Goal: Task Accomplishment & Management: Complete application form

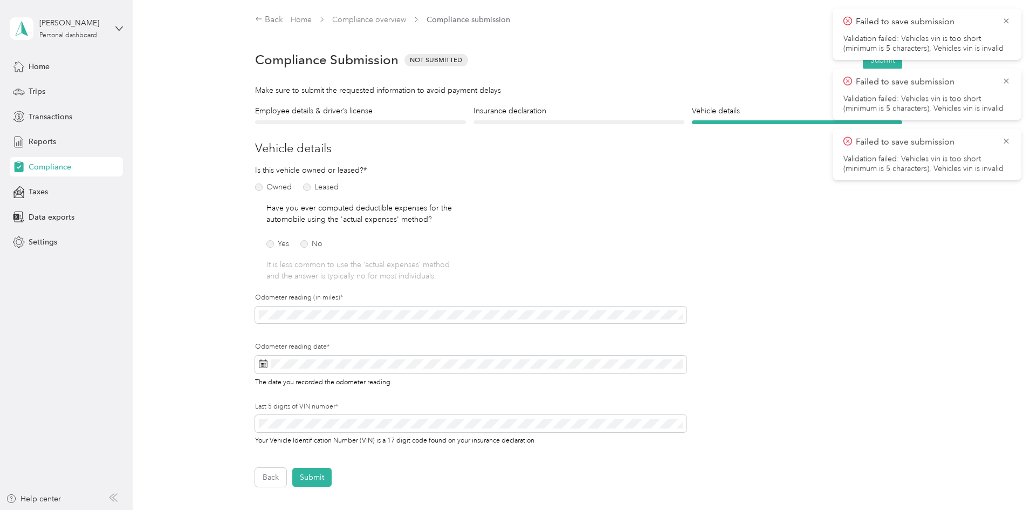
click at [572, 123] on div at bounding box center [578, 122] width 211 height 4
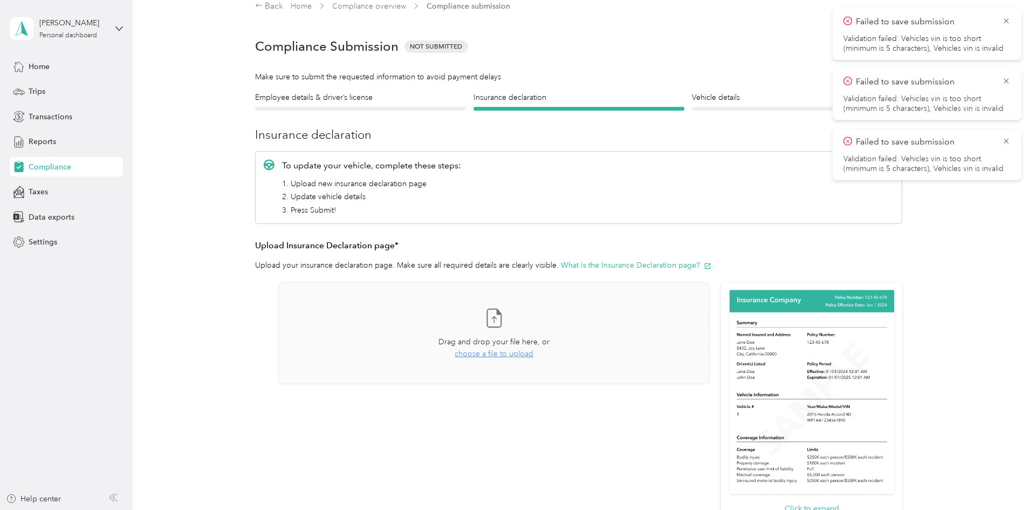
click at [406, 111] on form "Employee details & driver’s license License Insurance declaration Insurance Veh…" at bounding box center [578, 343] width 647 height 503
click at [406, 107] on div at bounding box center [360, 109] width 211 height 4
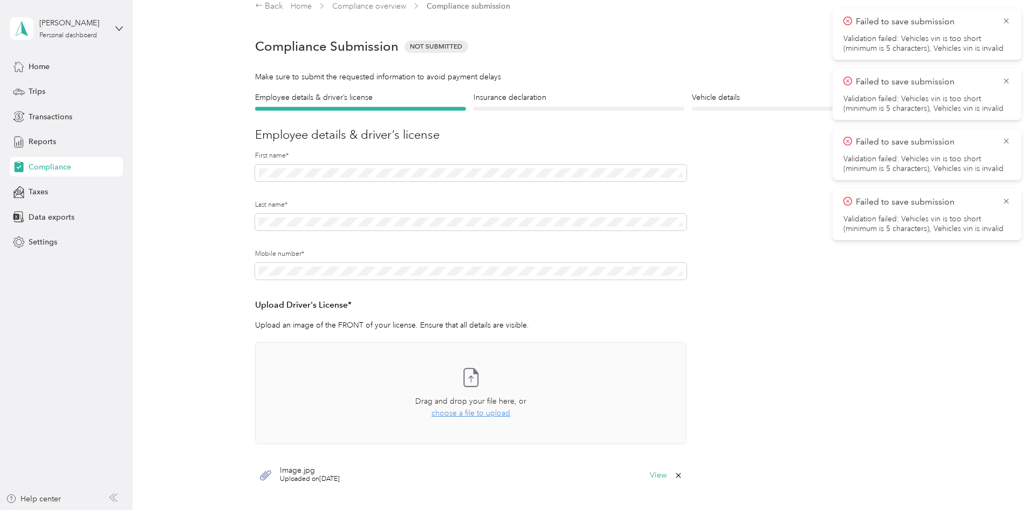
click at [608, 113] on form "Employee details & driver’s license License Insurance declaration Insurance Veh…" at bounding box center [578, 314] width 647 height 444
click at [608, 109] on div at bounding box center [578, 109] width 211 height 4
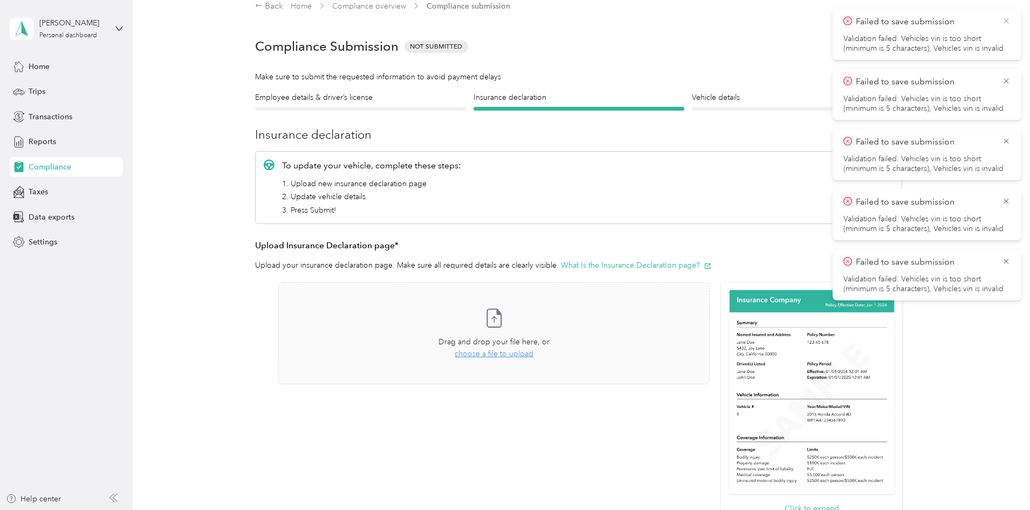
click at [1008, 22] on icon at bounding box center [1006, 21] width 9 height 10
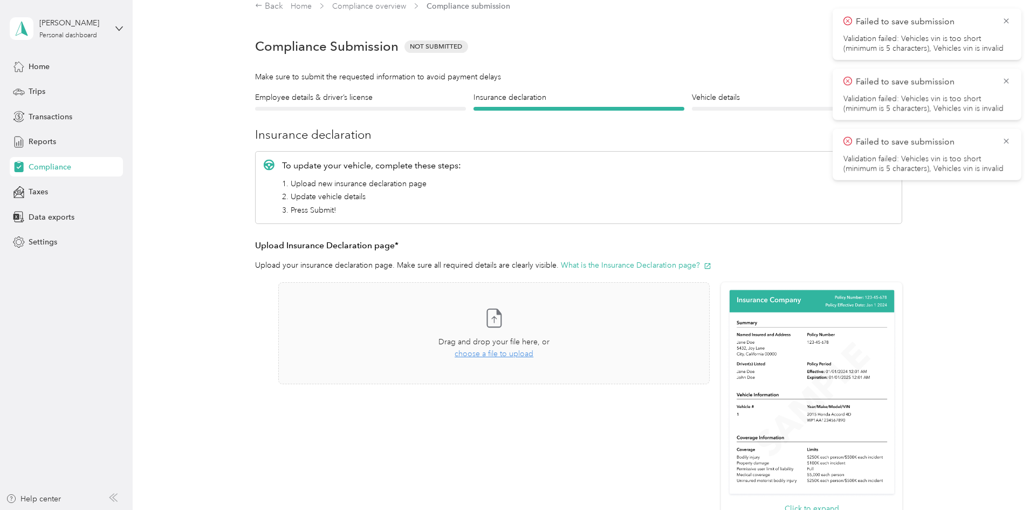
click at [1008, 22] on icon at bounding box center [1006, 21] width 9 height 10
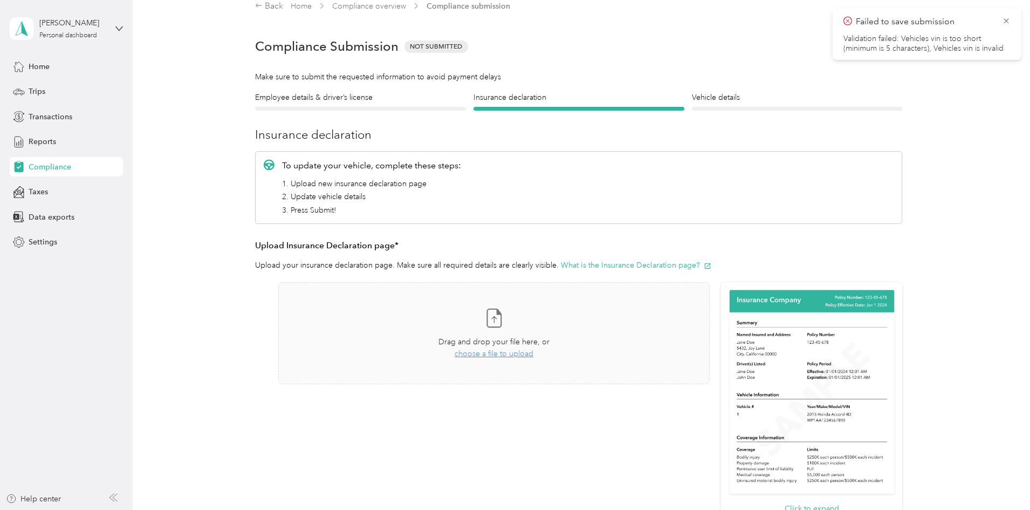
click at [1008, 22] on icon at bounding box center [1006, 21] width 9 height 10
click at [500, 347] on div "Drag and drop your file here, or choose a file to upload" at bounding box center [493, 348] width 111 height 24
click at [483, 347] on div "Drag and drop your file here, or choose a file to upload" at bounding box center [493, 348] width 111 height 24
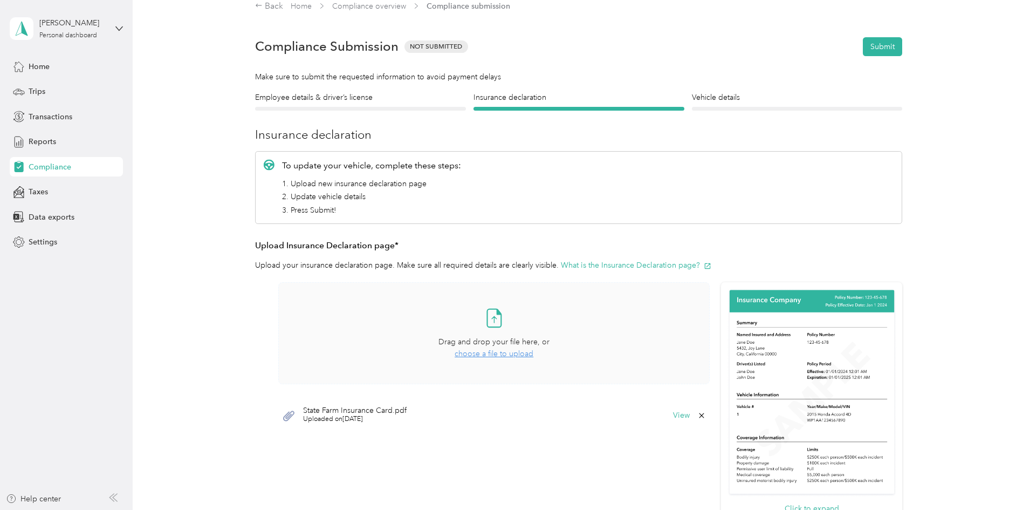
click at [719, 105] on div "Vehicle details Vehicle" at bounding box center [797, 101] width 211 height 19
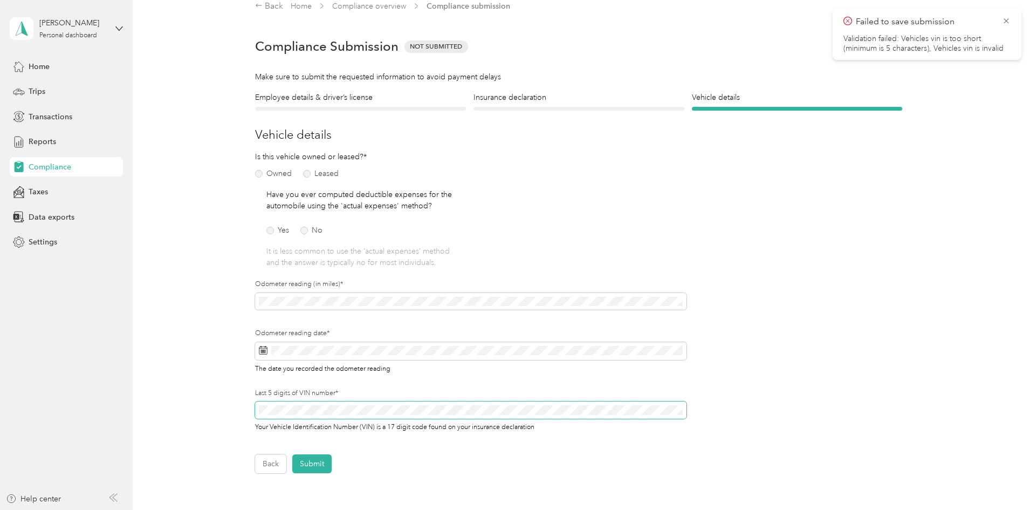
click at [391, 414] on span at bounding box center [470, 409] width 431 height 17
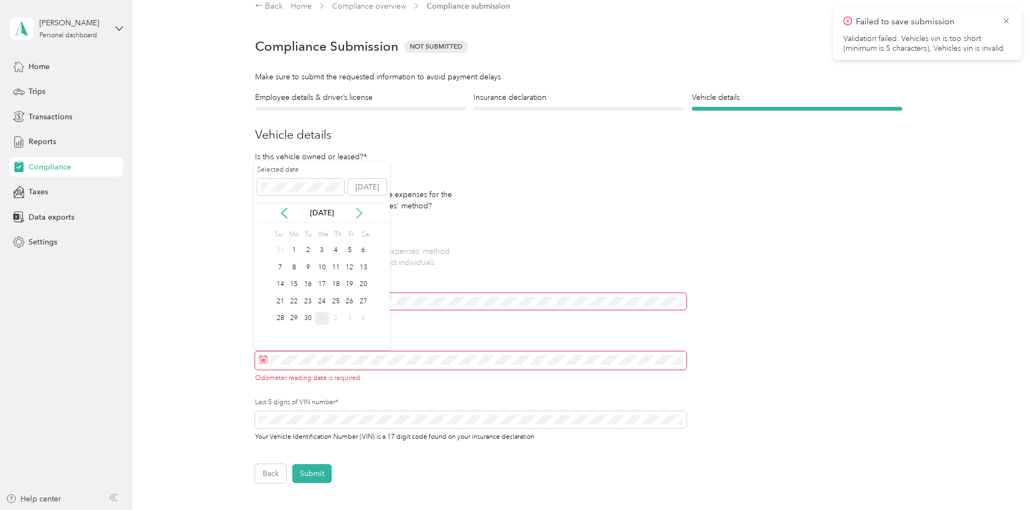
click at [357, 215] on icon at bounding box center [359, 213] width 11 height 11
click at [321, 249] on div "1" at bounding box center [322, 250] width 14 height 13
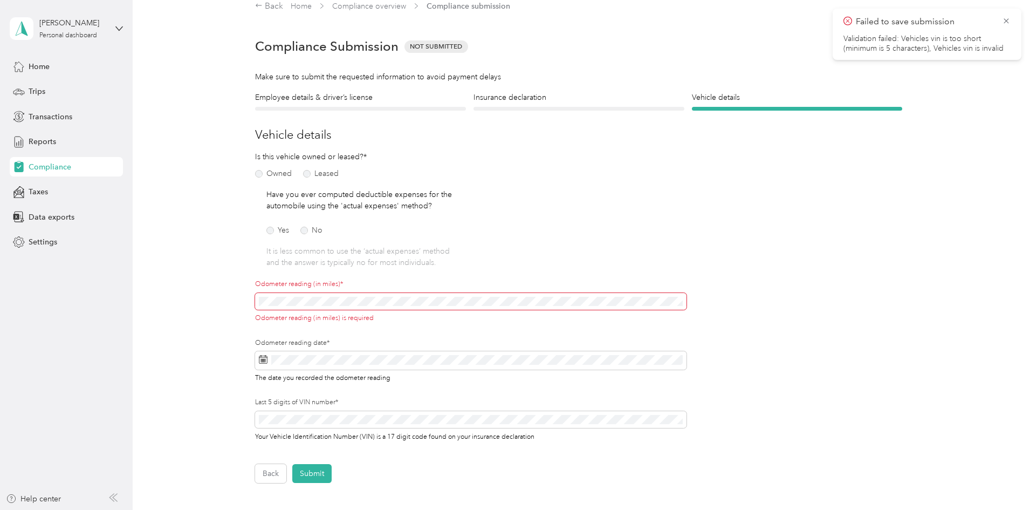
click at [741, 368] on form "Employee details & driver’s license License Insurance declaration Insurance Veh…" at bounding box center [578, 287] width 647 height 391
click at [666, 310] on div "Odometer reading (in miles) is required" at bounding box center [470, 308] width 431 height 30
click at [665, 307] on span at bounding box center [470, 301] width 431 height 17
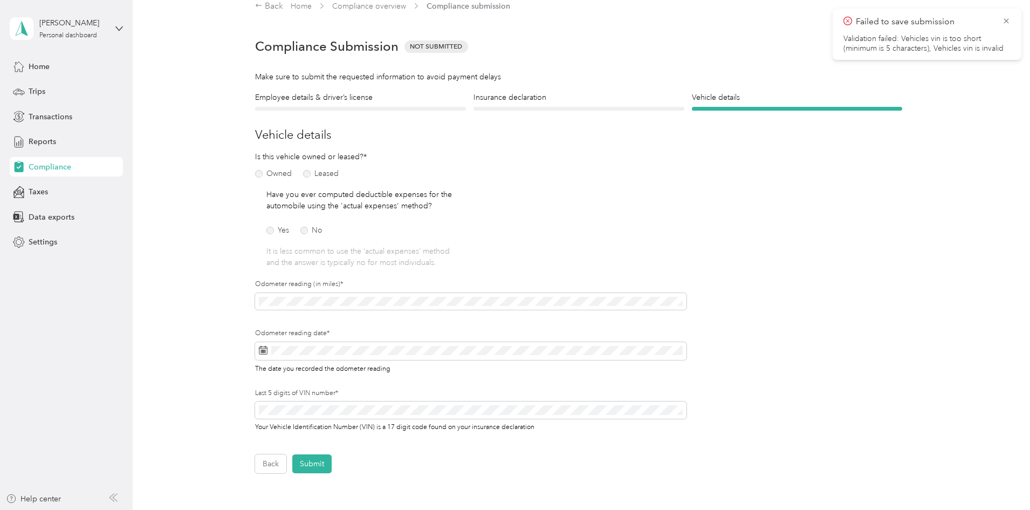
click at [429, 467] on div "Back Submit" at bounding box center [578, 463] width 647 height 19
click at [314, 459] on button "Submit" at bounding box center [311, 463] width 39 height 19
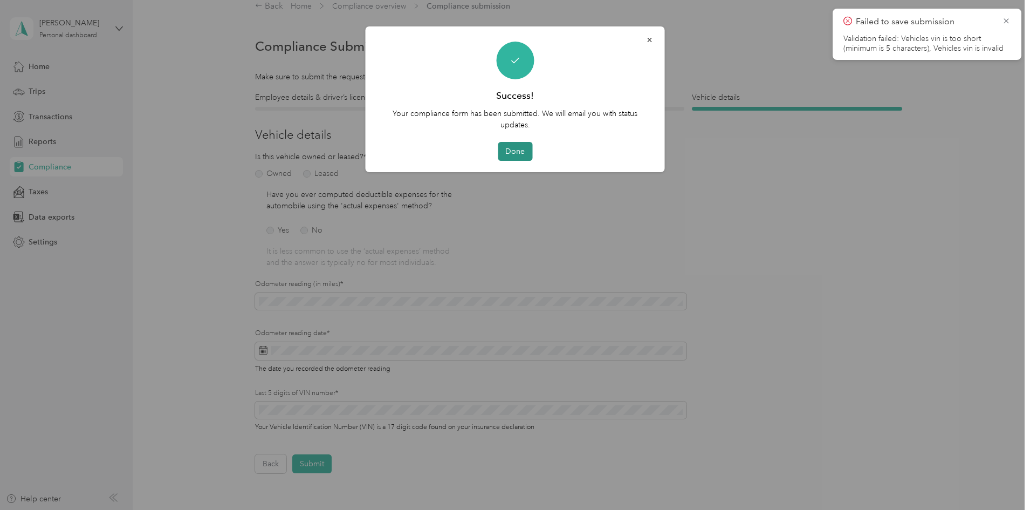
click at [522, 147] on button "Done" at bounding box center [515, 151] width 35 height 19
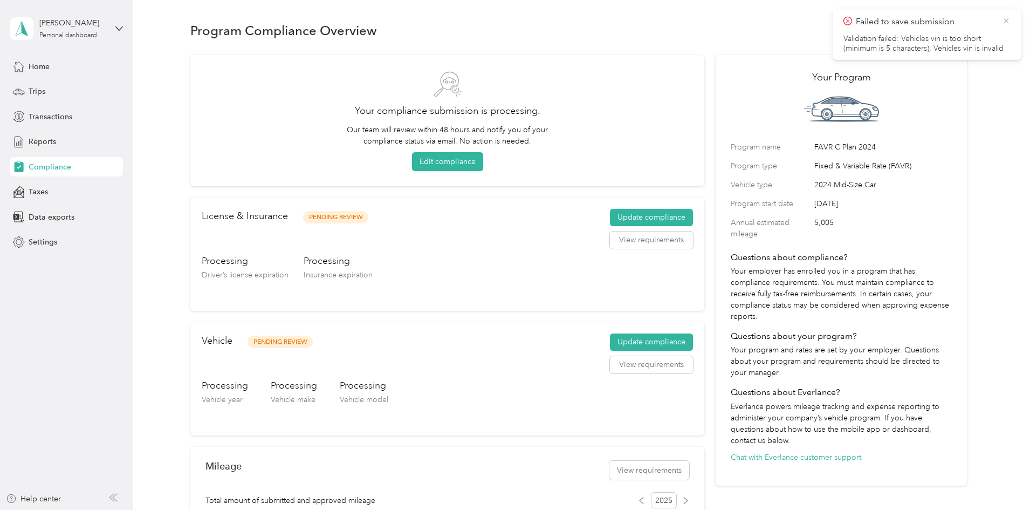
click at [1004, 20] on icon at bounding box center [1006, 21] width 9 height 10
click at [78, 92] on div "Trips" at bounding box center [66, 91] width 113 height 19
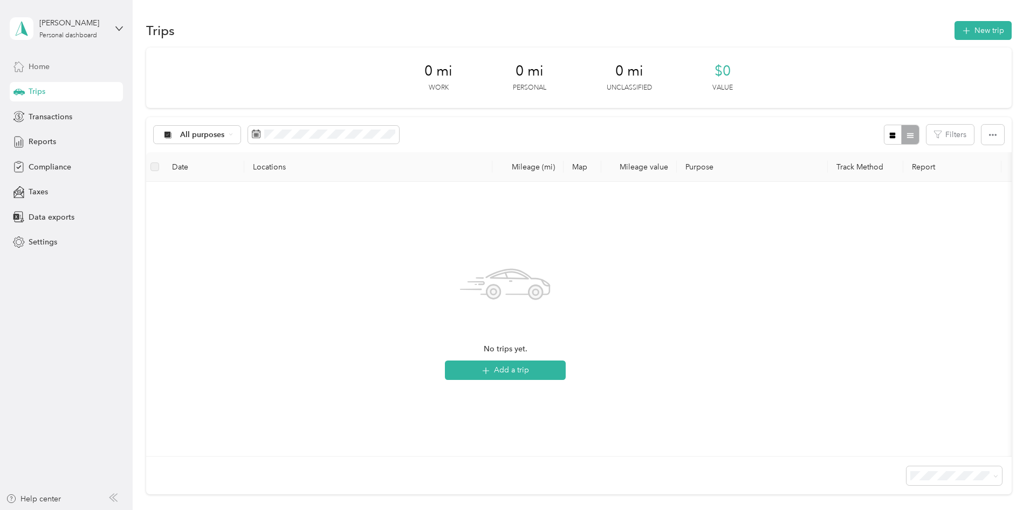
click at [69, 73] on div "Home" at bounding box center [66, 66] width 113 height 19
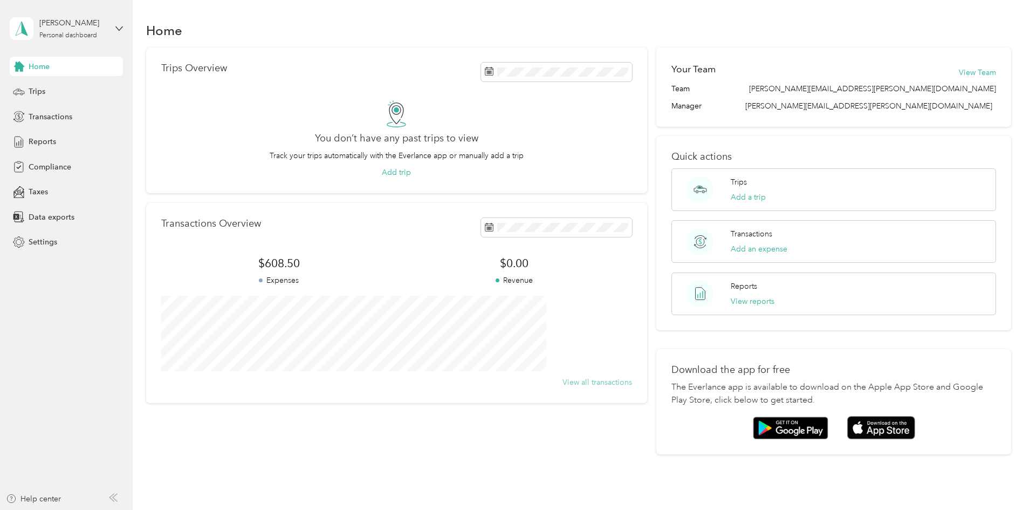
click at [575, 381] on button "View all transactions" at bounding box center [597, 381] width 70 height 11
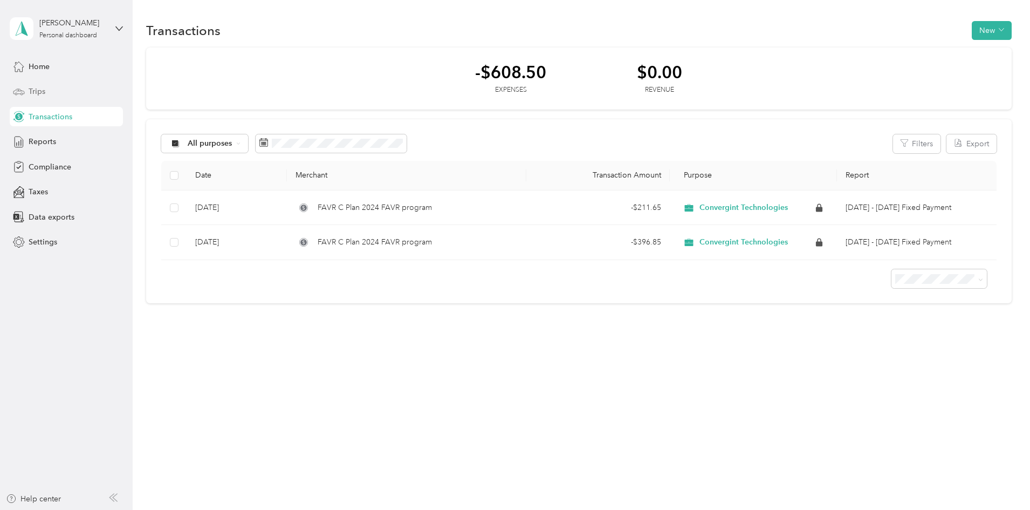
click at [52, 93] on div "Trips" at bounding box center [66, 91] width 113 height 19
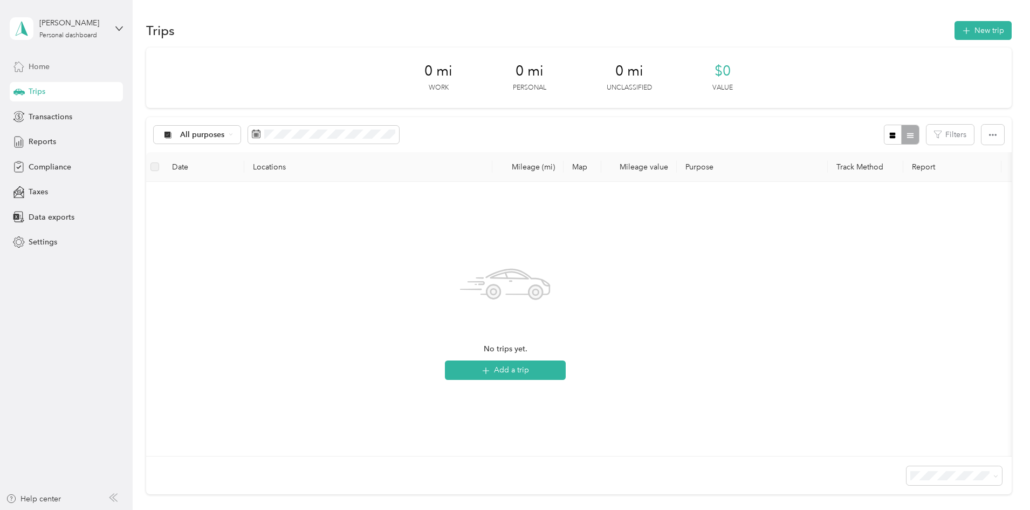
click at [42, 67] on span "Home" at bounding box center [39, 66] width 21 height 11
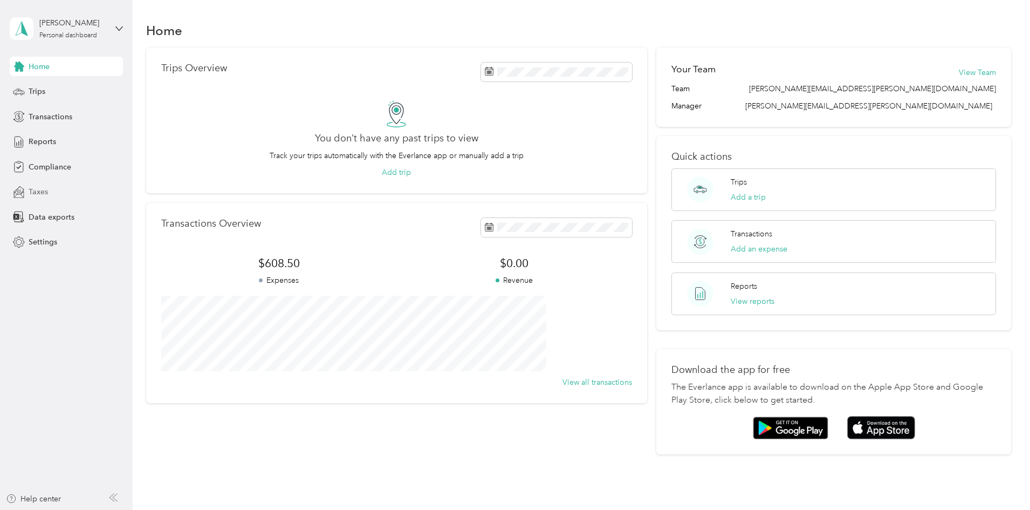
click at [50, 192] on div "Taxes" at bounding box center [66, 191] width 113 height 19
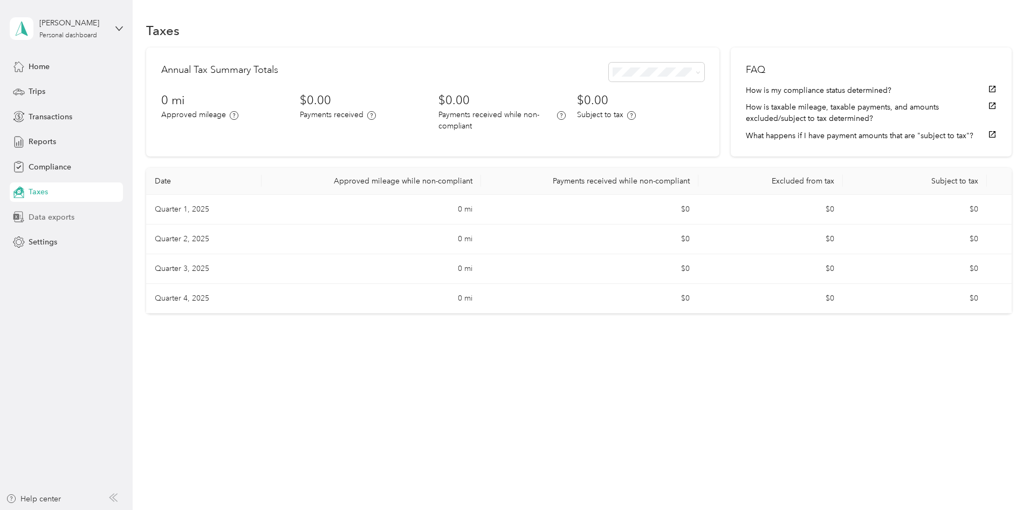
click at [67, 223] on div "Data exports" at bounding box center [66, 216] width 113 height 19
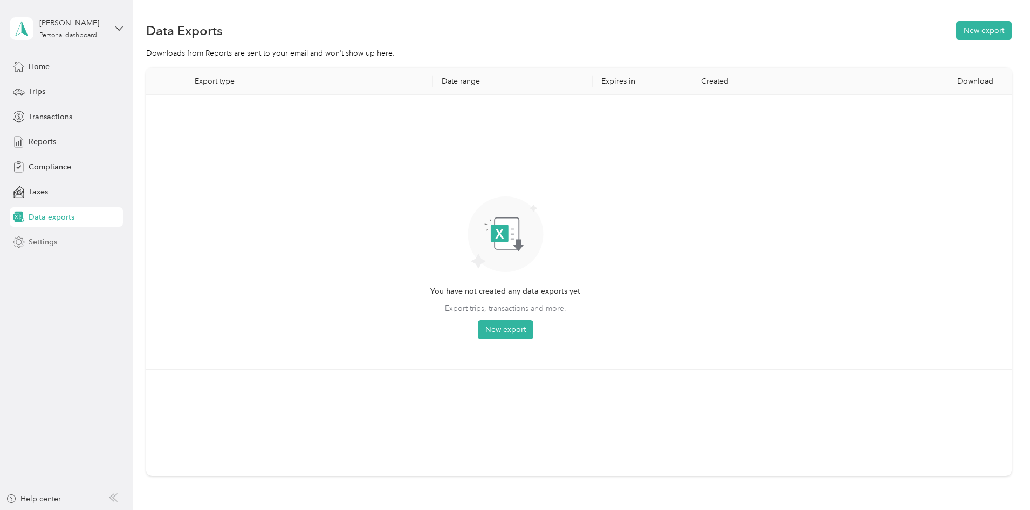
click at [56, 246] on span "Settings" at bounding box center [43, 241] width 29 height 11
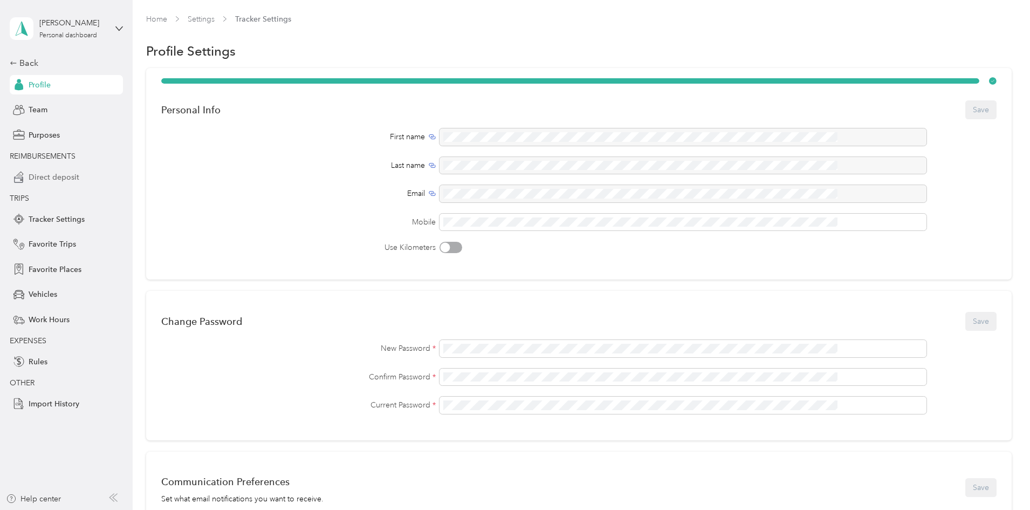
click at [47, 173] on span "Direct deposit" at bounding box center [54, 176] width 51 height 11
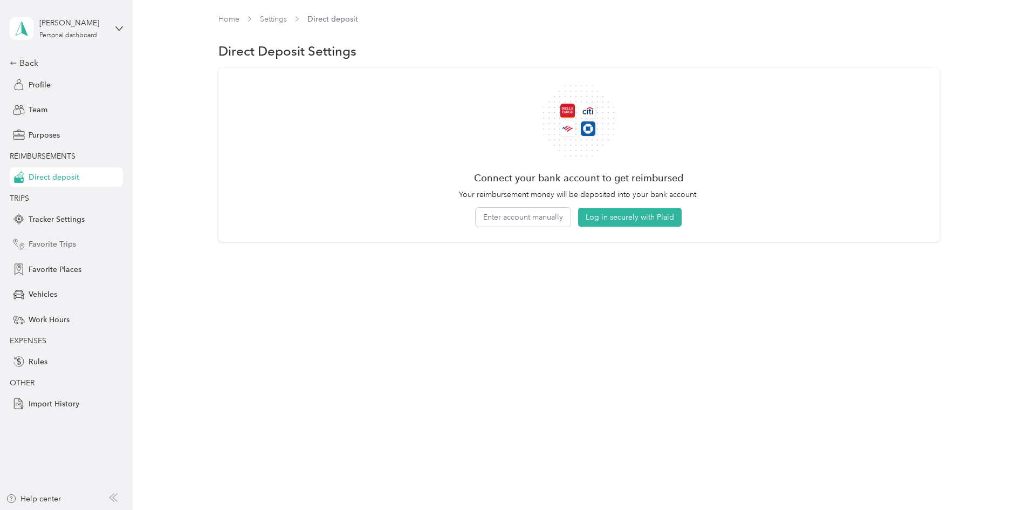
click at [63, 245] on span "Favorite Trips" at bounding box center [52, 243] width 47 height 11
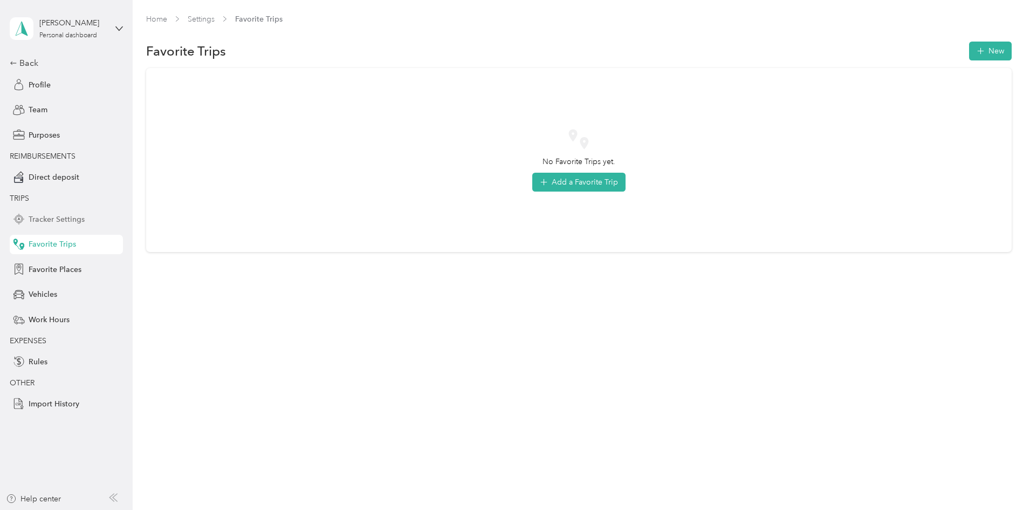
click at [54, 215] on span "Tracker Settings" at bounding box center [57, 219] width 56 height 11
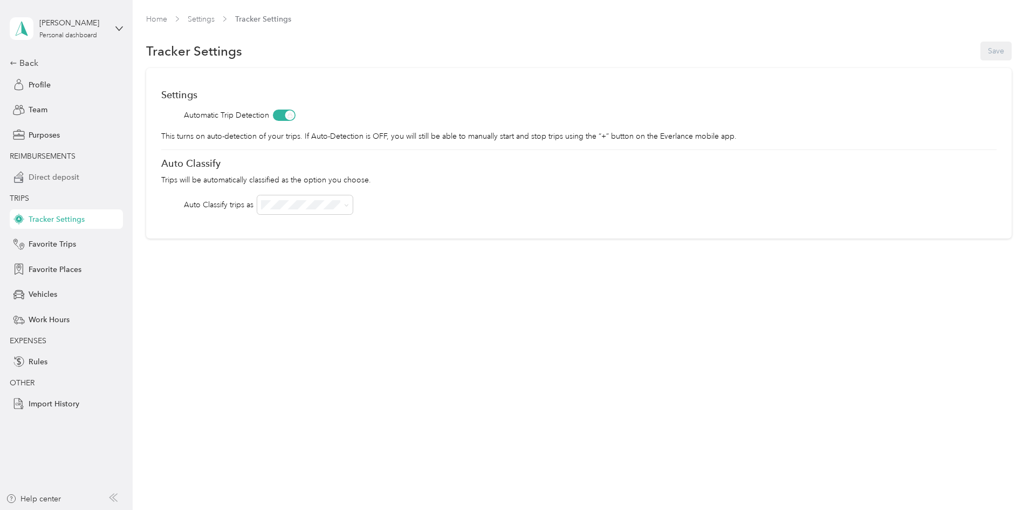
click at [52, 177] on span "Direct deposit" at bounding box center [54, 176] width 51 height 11
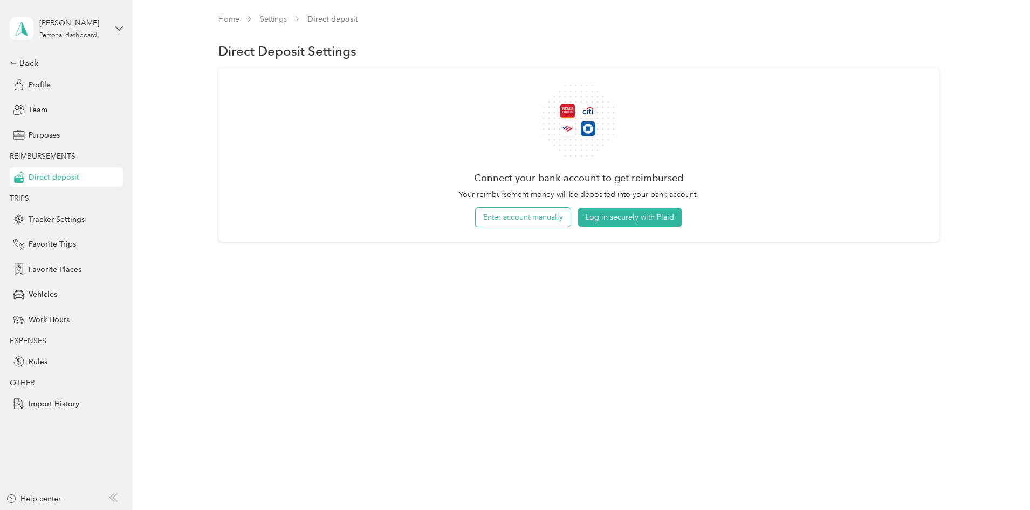
click at [548, 222] on button "Enter account manually" at bounding box center [523, 217] width 95 height 19
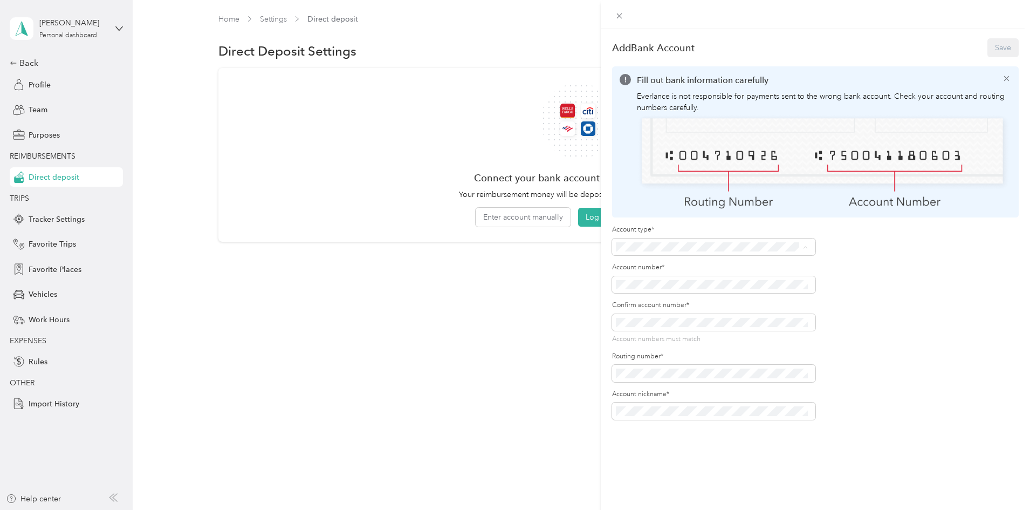
click at [671, 270] on li "Checking" at bounding box center [711, 263] width 199 height 19
click at [685, 366] on span at bounding box center [713, 372] width 203 height 17
click at [876, 394] on div "Account type* Account number* Confirm account number* Account numbers match Rou…" at bounding box center [815, 322] width 407 height 195
click at [990, 43] on button "Save" at bounding box center [1002, 47] width 31 height 19
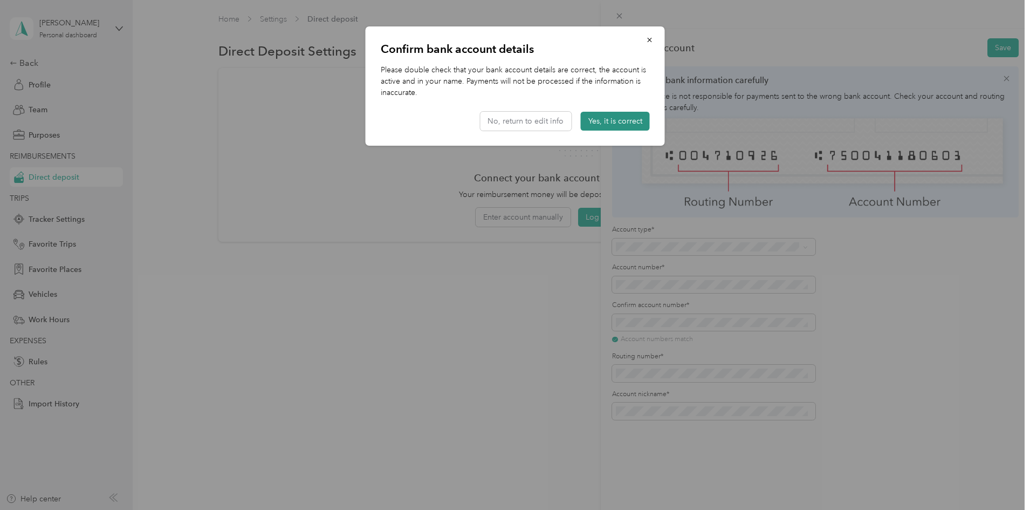
click at [594, 124] on button "Yes, it is correct" at bounding box center [615, 121] width 69 height 19
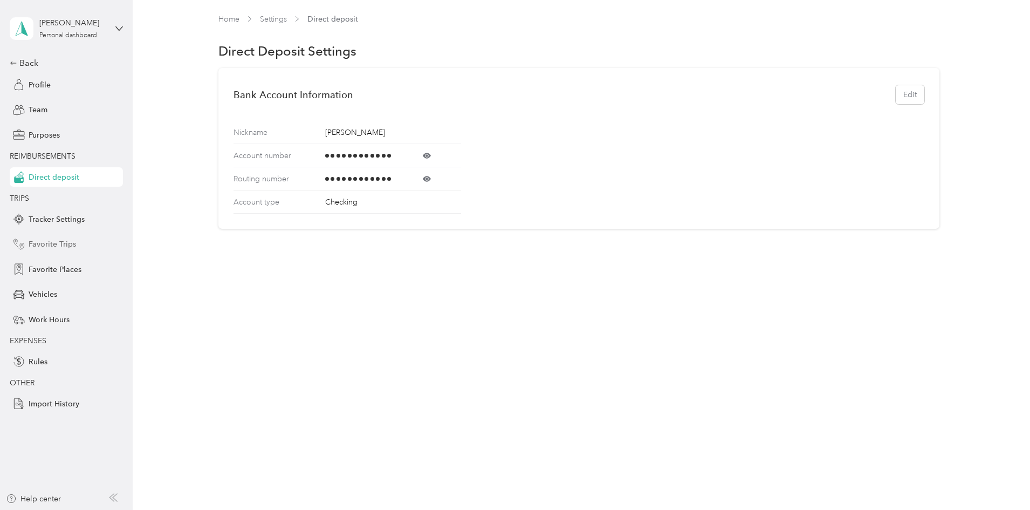
click at [73, 237] on div "Favorite Trips" at bounding box center [66, 244] width 113 height 19
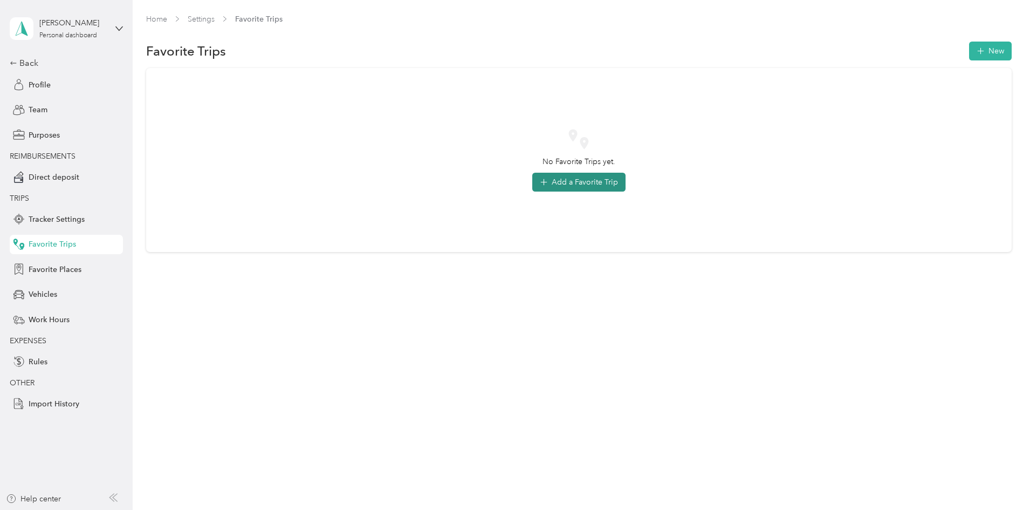
click at [587, 180] on button "Add a Favorite Trip" at bounding box center [578, 182] width 93 height 19
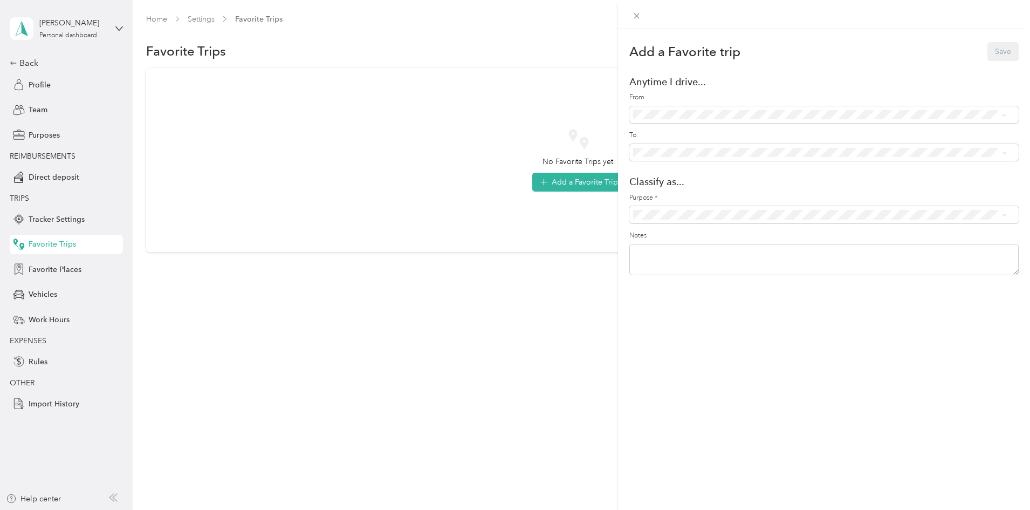
click at [707, 132] on span "Anywhere - (Includes all locations)" at bounding box center [718, 133] width 115 height 9
click at [636, 17] on icon at bounding box center [636, 15] width 9 height 9
click at [29, 273] on span "Favorite Places" at bounding box center [55, 269] width 53 height 11
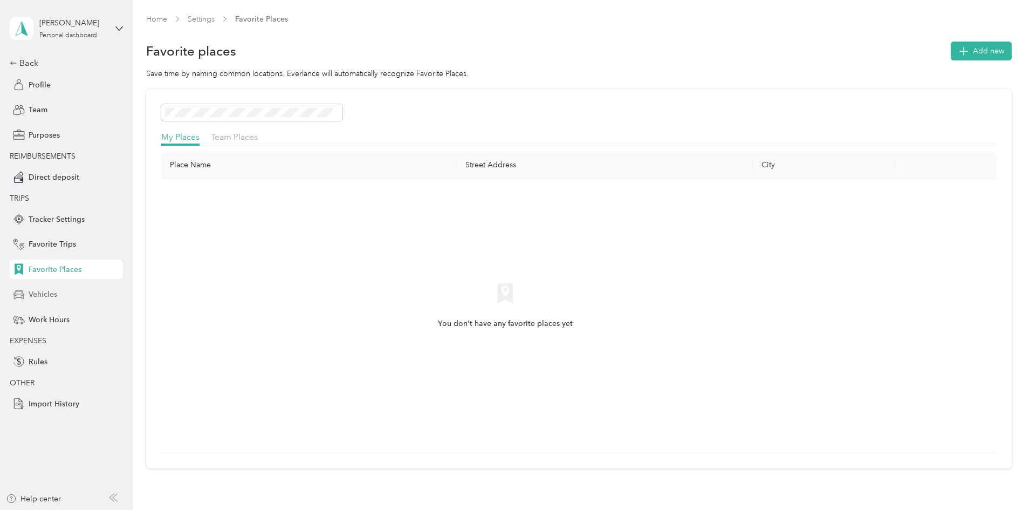
click at [32, 292] on span "Vehicles" at bounding box center [43, 293] width 29 height 11
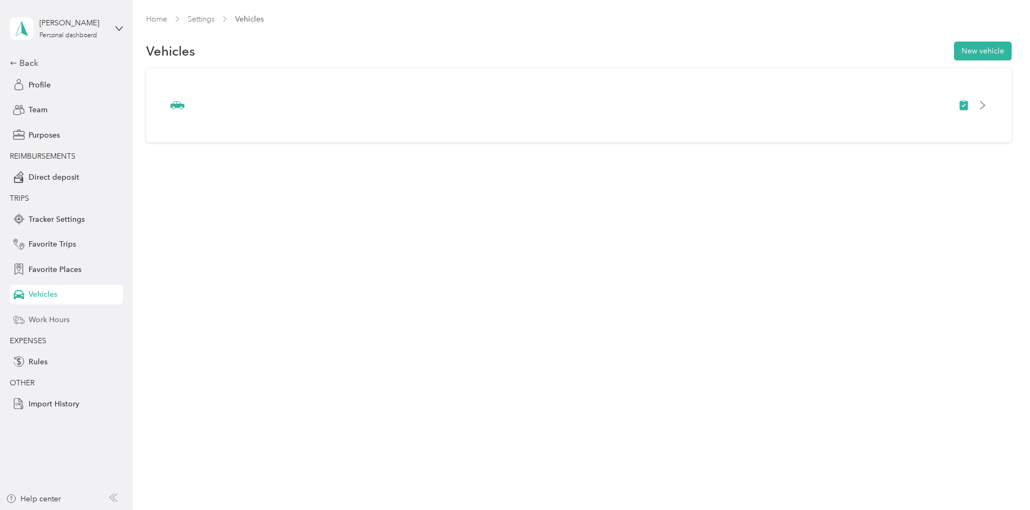
click at [72, 315] on div "Work Hours" at bounding box center [66, 318] width 113 height 19
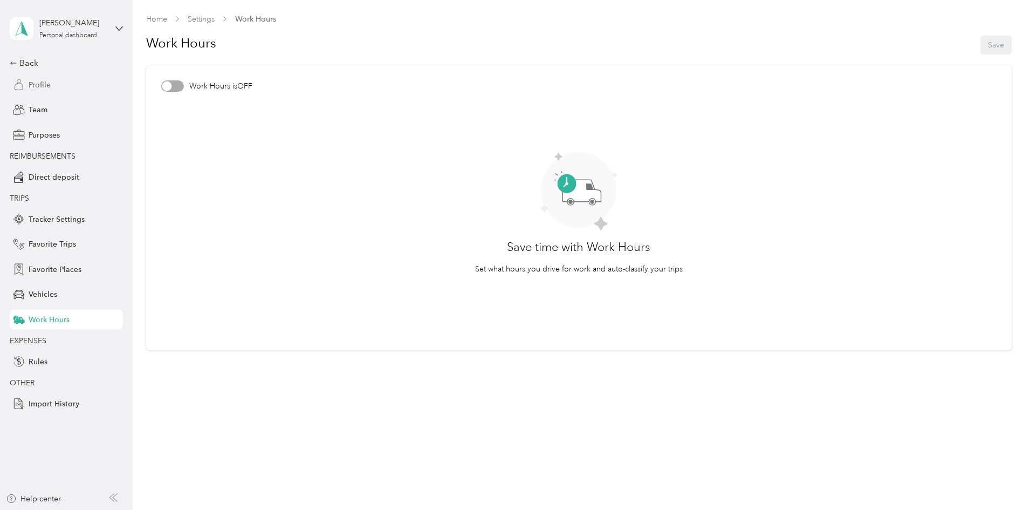
click at [47, 87] on span "Profile" at bounding box center [40, 84] width 22 height 11
